Goal: Task Accomplishment & Management: Use online tool/utility

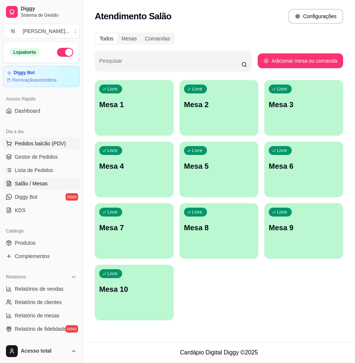
click at [57, 149] on button "Pedidos balcão (PDV)" at bounding box center [41, 143] width 77 height 12
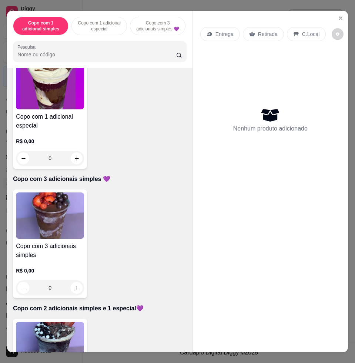
scroll to position [278, 0]
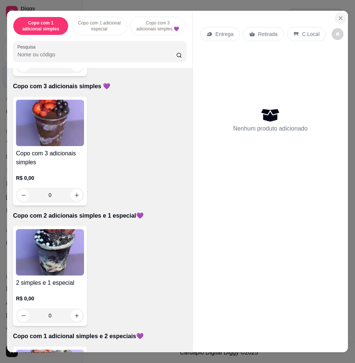
click at [335, 13] on button "Close" at bounding box center [341, 18] width 12 height 12
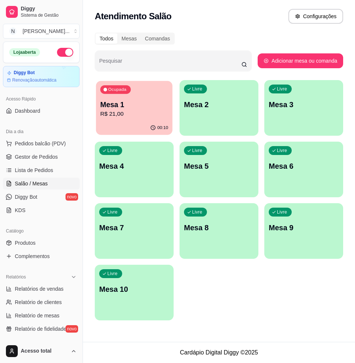
click at [156, 106] on p "Mesa 1" at bounding box center [134, 105] width 68 height 10
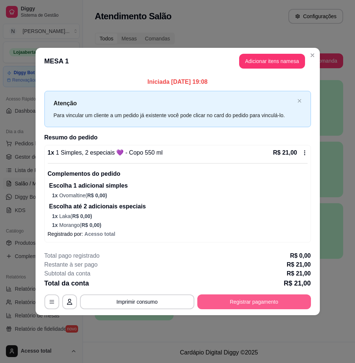
click at [244, 303] on button "Registrar pagamento" at bounding box center [254, 301] width 114 height 15
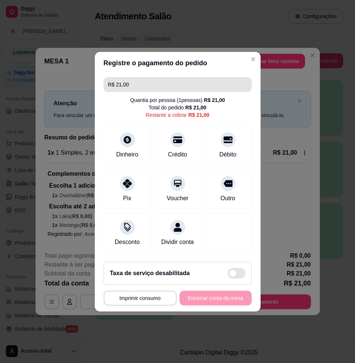
click at [167, 80] on input "R$ 21,00" at bounding box center [177, 84] width 139 height 15
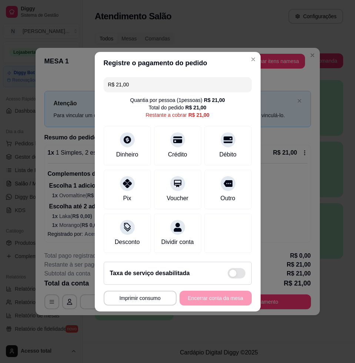
click at [167, 79] on input "R$ 21,00" at bounding box center [177, 84] width 139 height 15
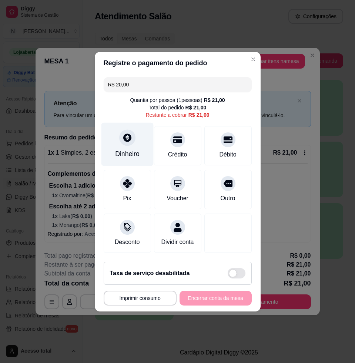
click at [130, 149] on div "Dinheiro" at bounding box center [127, 154] width 24 height 10
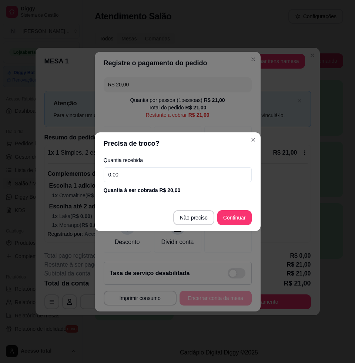
click at [196, 225] on footer "Não preciso Continuar" at bounding box center [178, 217] width 166 height 27
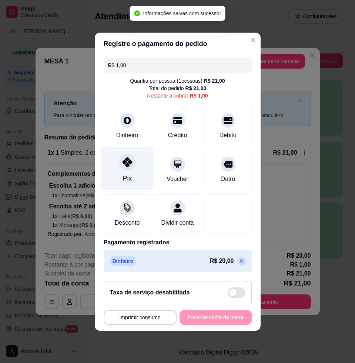
click at [126, 163] on div at bounding box center [127, 162] width 16 height 16
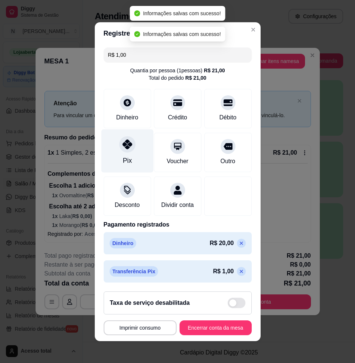
type input "R$ 0,00"
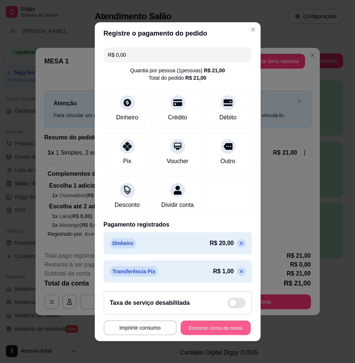
click at [228, 326] on button "Encerrar conta da mesa" at bounding box center [216, 327] width 70 height 14
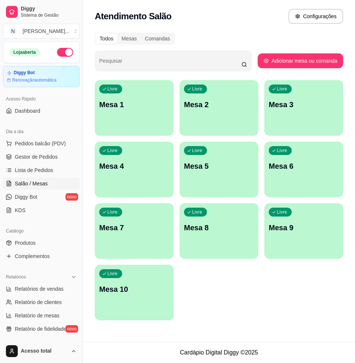
click at [343, 84] on div "Livre Mesa 3" at bounding box center [303, 103] width 79 height 47
click at [140, 249] on button "Livre Mesa 7" at bounding box center [134, 231] width 77 height 54
click at [37, 140] on span "Pedidos balcão (PDV)" at bounding box center [40, 143] width 51 height 7
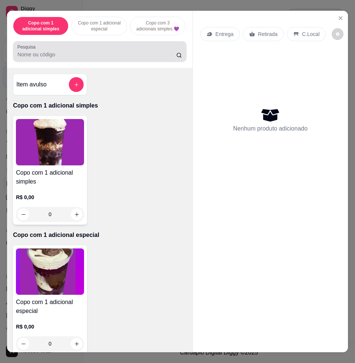
click at [77, 58] on input "Pesquisa" at bounding box center [96, 54] width 159 height 7
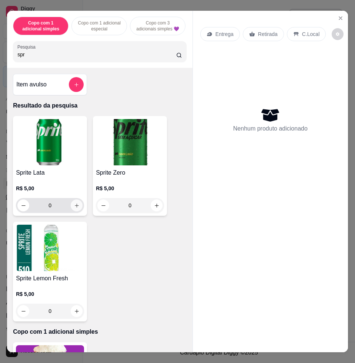
type input "spr"
click at [77, 205] on button "increase-product-quantity" at bounding box center [77, 205] width 12 height 12
type input "1"
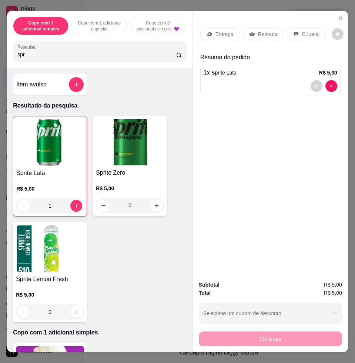
click at [293, 31] on icon at bounding box center [296, 34] width 6 height 6
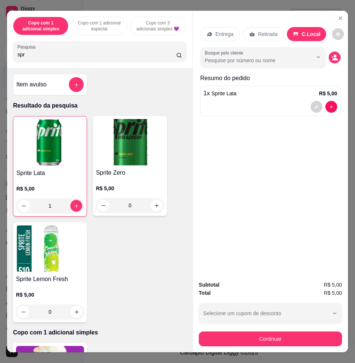
click at [310, 323] on div "Subtotal R$ 5,00 Total R$ 5,00 Selecione um cupom de desconto COMBO Selecione u…" at bounding box center [270, 313] width 143 height 66
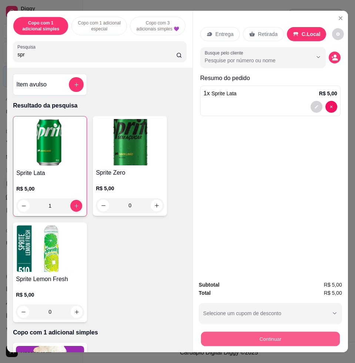
click at [309, 331] on button "Continuar" at bounding box center [270, 338] width 139 height 14
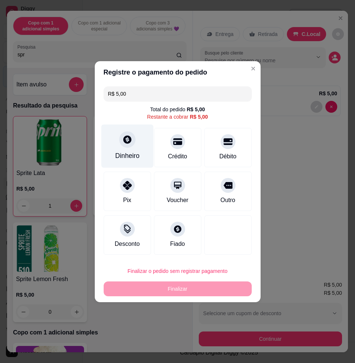
click at [126, 156] on div "Dinheiro" at bounding box center [127, 156] width 24 height 10
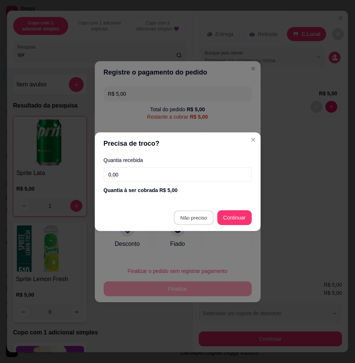
type input "R$ 0,00"
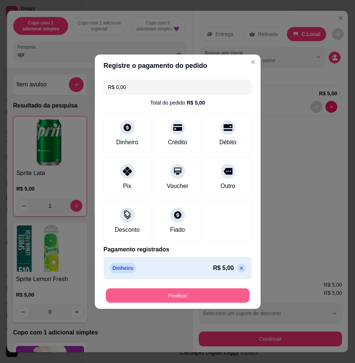
click at [220, 293] on button "Finalizar" at bounding box center [178, 295] width 144 height 14
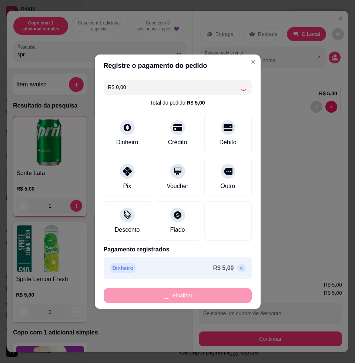
type input "0"
type input "-R$ 5,00"
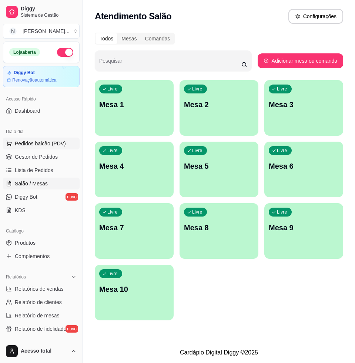
drag, startPoint x: 54, startPoint y: 144, endPoint x: 45, endPoint y: 147, distance: 10.1
click at [50, 145] on span "Pedidos balcão (PDV)" at bounding box center [40, 143] width 51 height 7
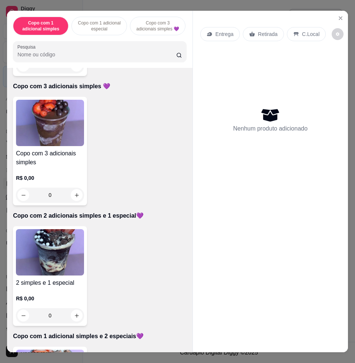
scroll to position [417, 0]
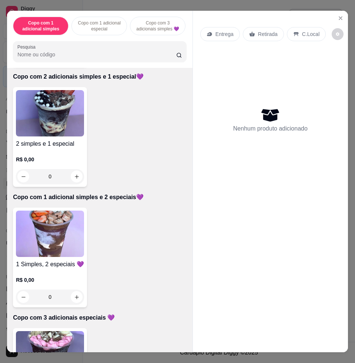
click at [57, 256] on img at bounding box center [50, 233] width 68 height 46
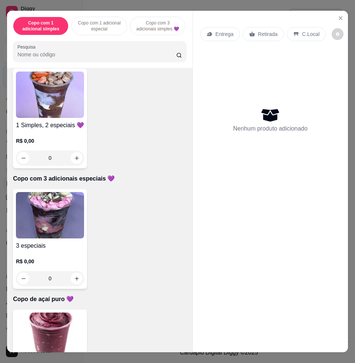
scroll to position [602, 0]
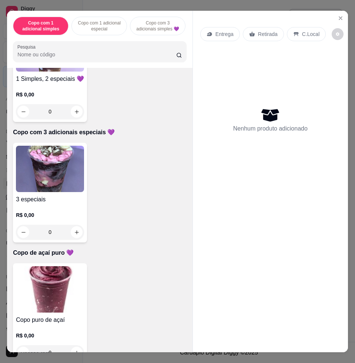
click at [62, 186] on img at bounding box center [50, 169] width 68 height 46
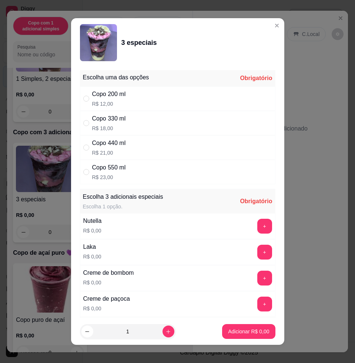
click at [114, 122] on div "Copo 330 ml" at bounding box center [109, 118] width 34 height 9
radio input "true"
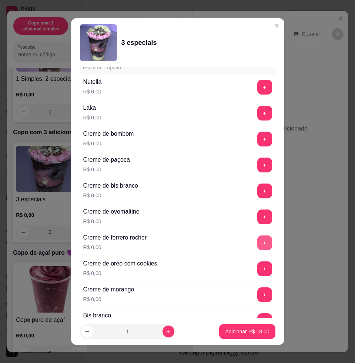
click at [257, 242] on button "+" at bounding box center [264, 242] width 15 height 15
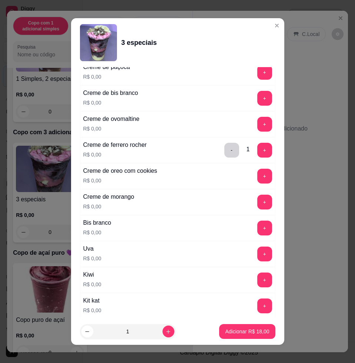
scroll to position [324, 0]
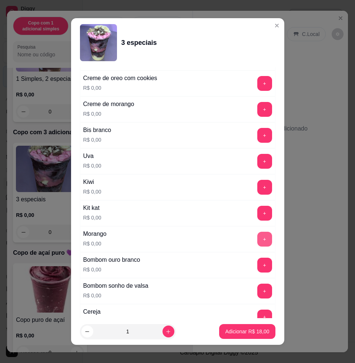
click at [257, 240] on button "+" at bounding box center [264, 239] width 15 height 15
click at [257, 165] on button "+" at bounding box center [264, 161] width 14 height 14
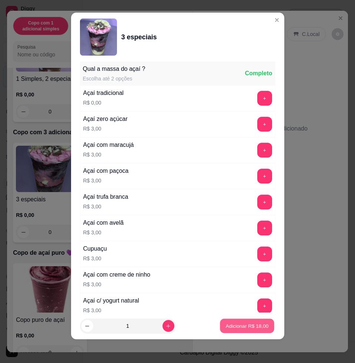
click at [250, 327] on p "Adicionar R$ 18,00" at bounding box center [247, 325] width 43 height 7
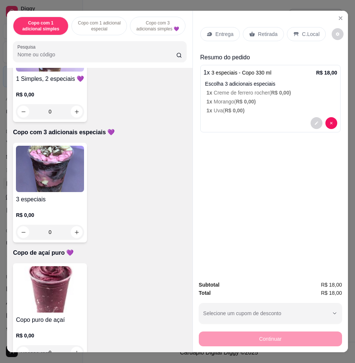
click at [220, 33] on p "Entrega" at bounding box center [225, 33] width 18 height 7
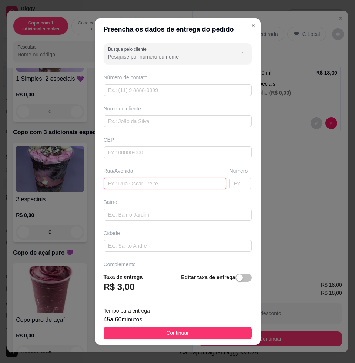
click at [139, 184] on input "text" at bounding box center [165, 183] width 123 height 12
click at [133, 183] on input "text" at bounding box center [165, 183] width 123 height 12
type input "erasmo sanches, n307, housume"
click at [170, 336] on span "Continuar" at bounding box center [177, 333] width 23 height 8
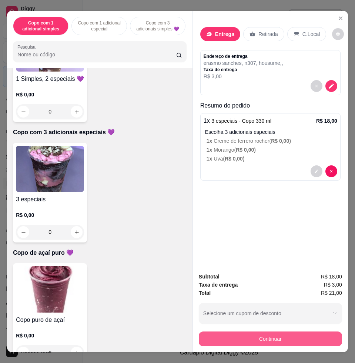
click at [291, 333] on button "Continuar" at bounding box center [270, 338] width 143 height 15
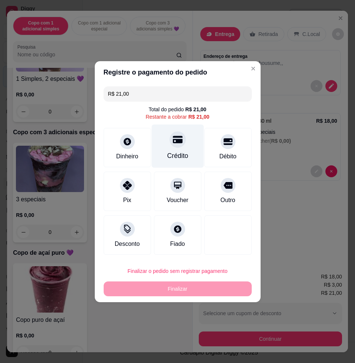
click at [181, 144] on div "Crédito" at bounding box center [178, 145] width 52 height 43
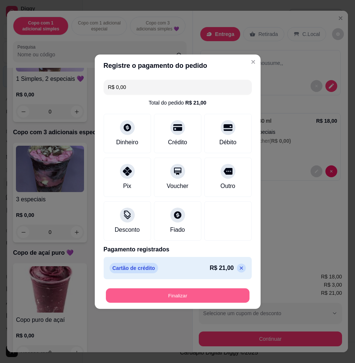
click at [170, 295] on button "Finalizar" at bounding box center [178, 295] width 144 height 14
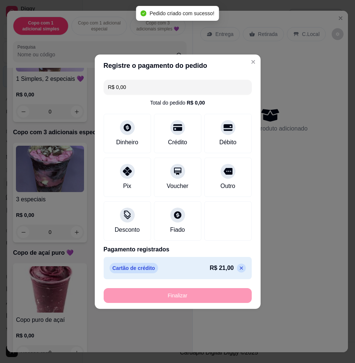
type input "-R$ 21,00"
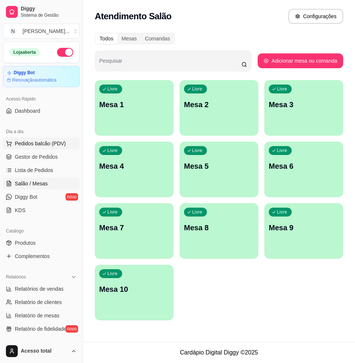
click at [59, 144] on span "Pedidos balcão (PDV)" at bounding box center [40, 143] width 51 height 7
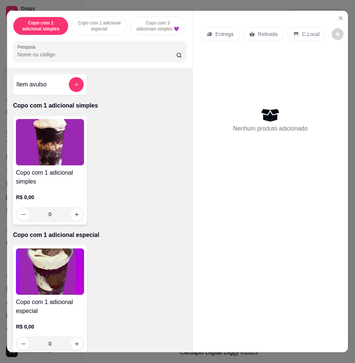
click at [76, 59] on div at bounding box center [99, 51] width 165 height 15
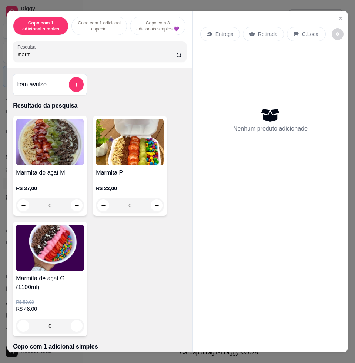
type input "marm"
click at [134, 165] on img at bounding box center [130, 142] width 68 height 46
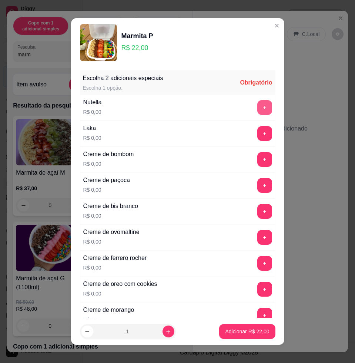
click at [257, 103] on button "+" at bounding box center [264, 107] width 15 height 15
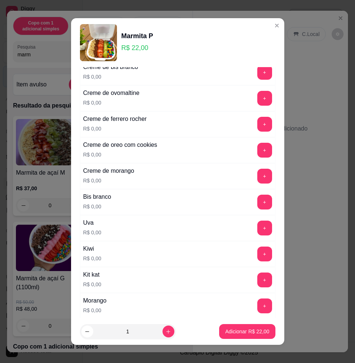
scroll to position [185, 0]
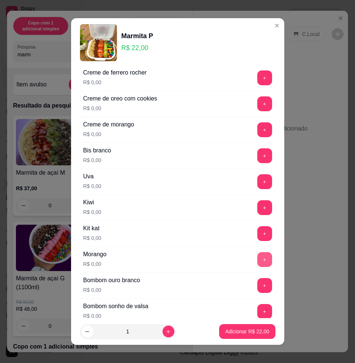
click at [257, 259] on button "+" at bounding box center [264, 259] width 15 height 15
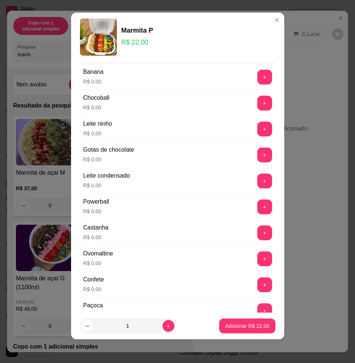
scroll to position [423, 0]
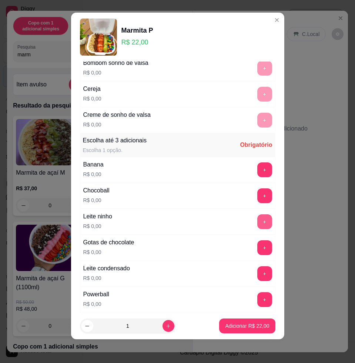
click at [257, 222] on button "+" at bounding box center [264, 221] width 15 height 15
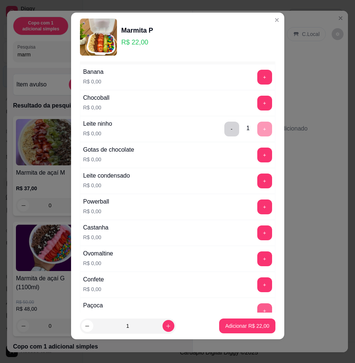
scroll to position [562, 0]
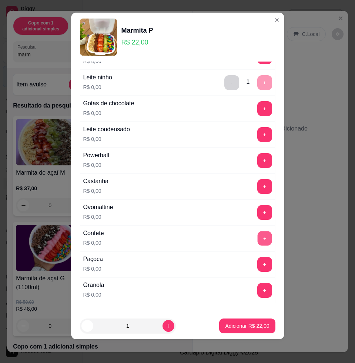
click at [257, 234] on button "+" at bounding box center [264, 238] width 14 height 14
click at [257, 206] on button "+" at bounding box center [264, 212] width 15 height 15
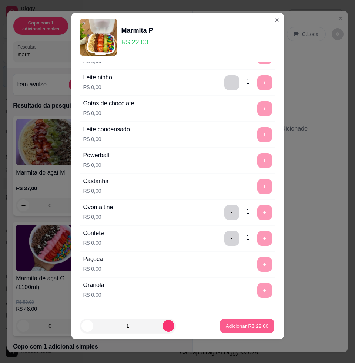
click at [240, 327] on p "Adicionar R$ 22,00" at bounding box center [247, 325] width 43 height 7
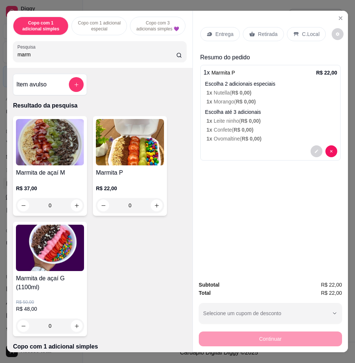
click at [119, 171] on div "Marmita P R$ 22,00 0" at bounding box center [130, 166] width 74 height 100
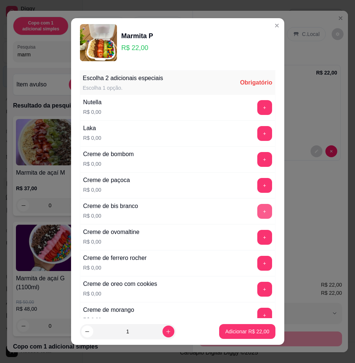
click at [257, 216] on button "+" at bounding box center [264, 211] width 15 height 15
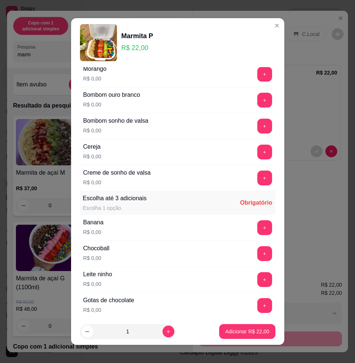
scroll to position [417, 0]
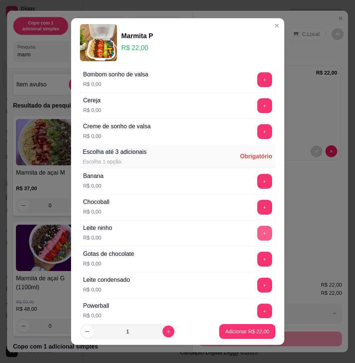
click at [257, 232] on button "+" at bounding box center [264, 233] width 15 height 15
click at [257, 286] on button "+" at bounding box center [264, 284] width 15 height 15
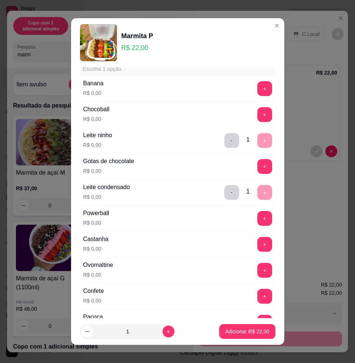
scroll to position [556, 0]
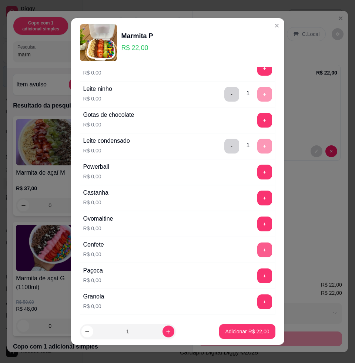
click at [257, 249] on button "+" at bounding box center [264, 249] width 15 height 15
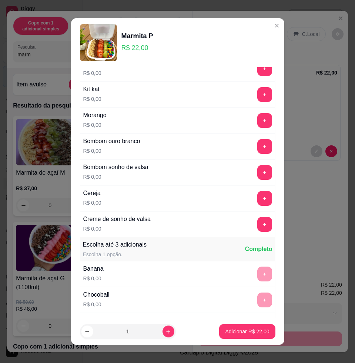
scroll to position [185, 0]
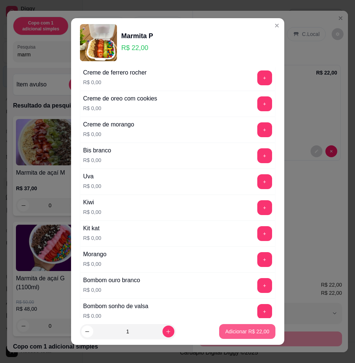
click at [234, 335] on button "Adicionar R$ 22,00" at bounding box center [247, 331] width 56 height 15
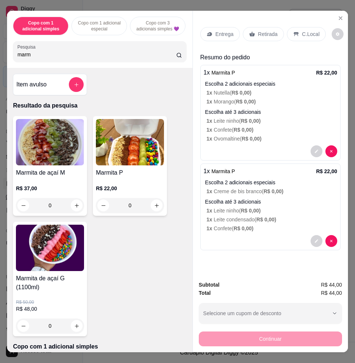
click at [209, 33] on icon at bounding box center [210, 34] width 6 height 6
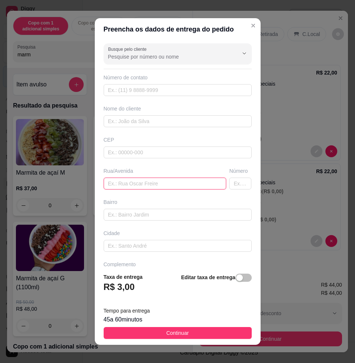
click at [144, 180] on input "text" at bounding box center [165, 183] width 123 height 12
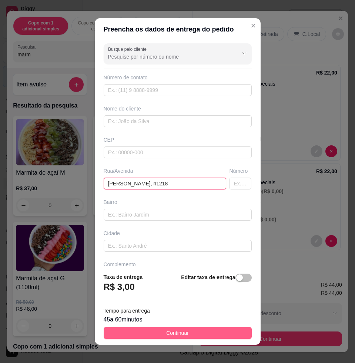
type input "[PERSON_NAME], n1218"
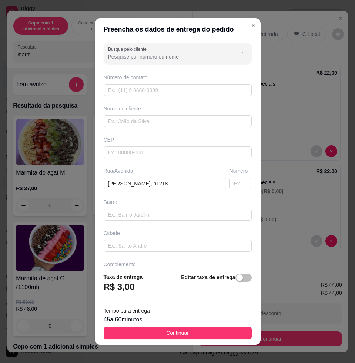
click at [204, 330] on button "Continuar" at bounding box center [178, 333] width 148 height 12
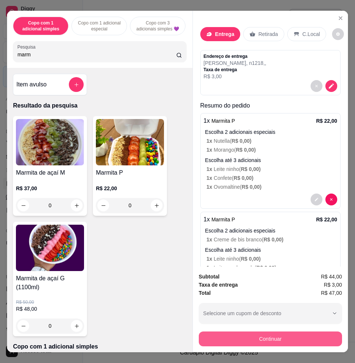
click at [256, 331] on button "Continuar" at bounding box center [270, 338] width 143 height 15
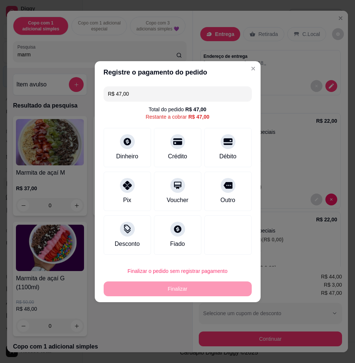
click at [145, 91] on input "R$ 47,00" at bounding box center [177, 93] width 139 height 15
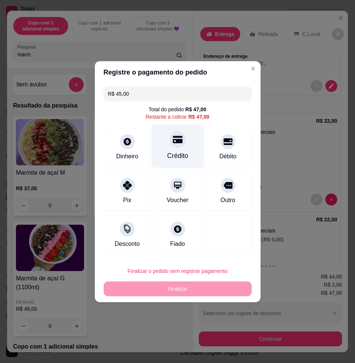
click at [174, 153] on div "Crédito" at bounding box center [177, 156] width 21 height 10
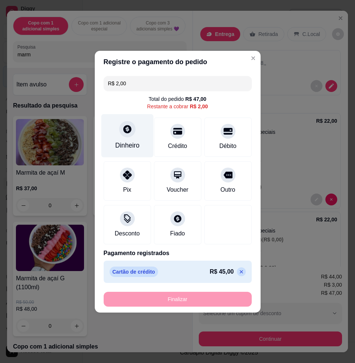
click at [130, 153] on div "Dinheiro" at bounding box center [127, 135] width 52 height 43
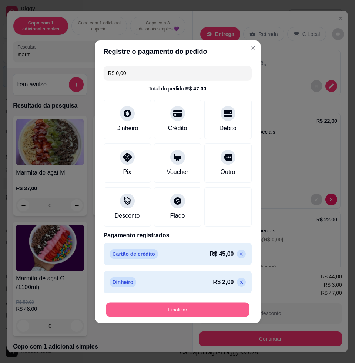
click at [215, 311] on button "Finalizar" at bounding box center [178, 309] width 144 height 14
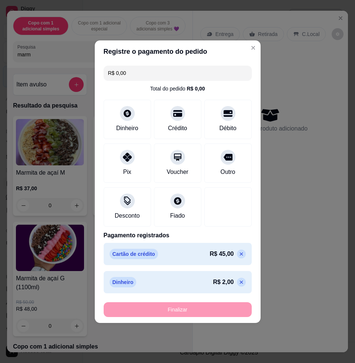
type input "-R$ 47,00"
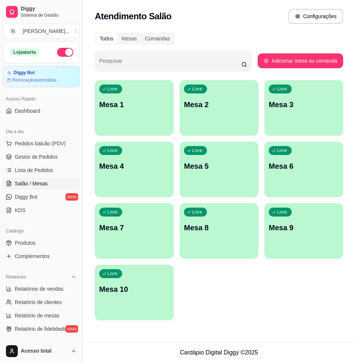
click at [252, 325] on div "Todos Mesas Comandas Pesquisar Adicionar mesa ou comanda Livre Mesa 1 Livre Mes…" at bounding box center [219, 178] width 272 height 301
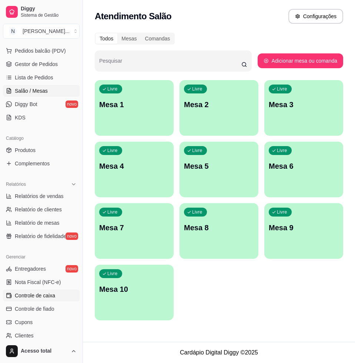
click at [53, 296] on span "Controle de caixa" at bounding box center [35, 295] width 40 height 7
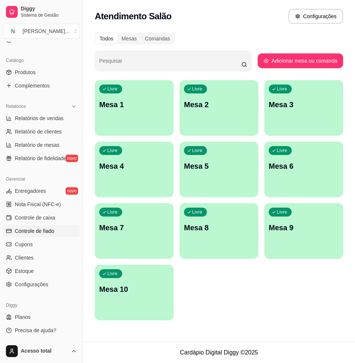
click at [44, 233] on span "Controle de fiado" at bounding box center [35, 230] width 40 height 7
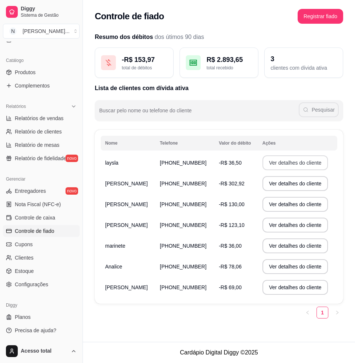
click at [289, 164] on button "Ver detalhes do cliente" at bounding box center [296, 162] width 66 height 15
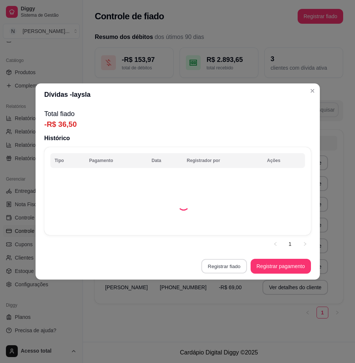
click at [234, 267] on button "Registrar fiado" at bounding box center [225, 266] width 46 height 14
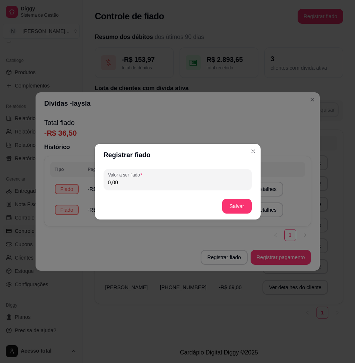
click at [175, 187] on div "Valor a ser fiado 0,00" at bounding box center [178, 179] width 148 height 21
type input "20,50"
click at [230, 207] on button "Salvar" at bounding box center [237, 206] width 29 height 14
